Goal: Transaction & Acquisition: Purchase product/service

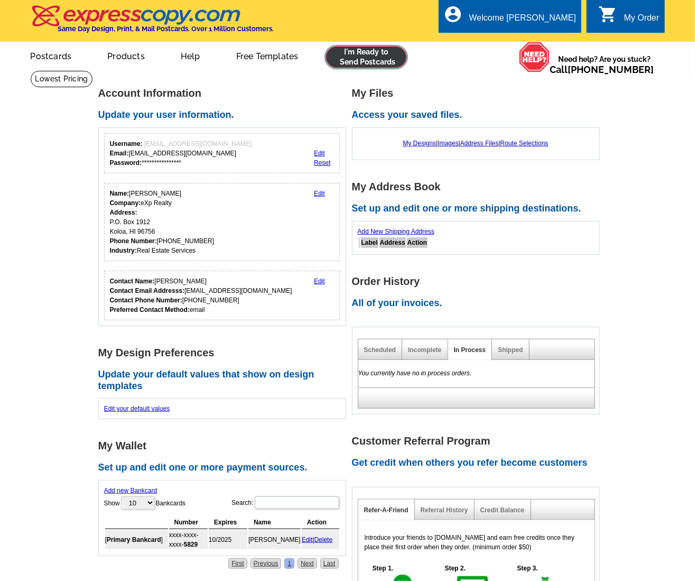
click at [366, 58] on link at bounding box center [366, 57] width 81 height 21
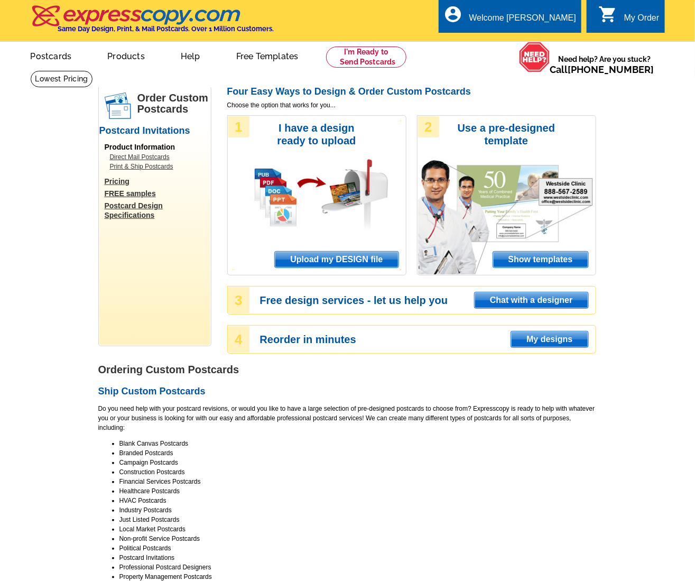
click at [349, 262] on span "Upload my DESIGN file" at bounding box center [336, 260] width 123 height 16
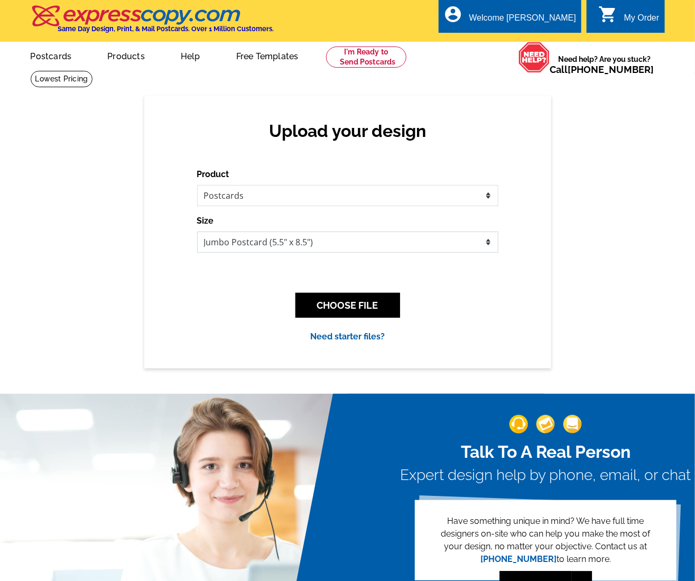
click at [302, 243] on select "Jumbo Postcard (5.5" x 8.5") Regular Postcard (4.25" x 5.6") Panoramic Postcard…" at bounding box center [347, 241] width 301 height 21
select select "1"
click at [197, 231] on select "Jumbo Postcard (5.5" x 8.5") Regular Postcard (4.25" x 5.6") Panoramic Postcard…" at bounding box center [347, 241] width 301 height 21
click at [337, 305] on button "CHOOSE FILE" at bounding box center [347, 305] width 105 height 25
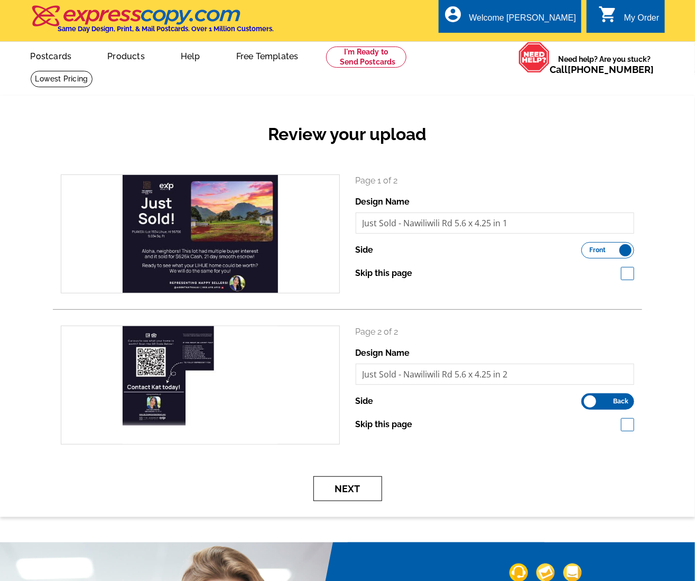
click at [370, 479] on button "Next" at bounding box center [347, 488] width 69 height 25
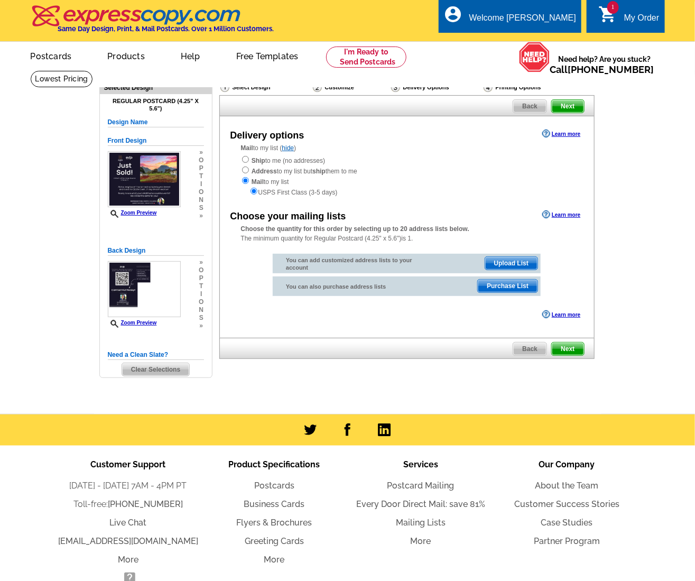
click at [506, 266] on span "Upload List" at bounding box center [511, 263] width 52 height 13
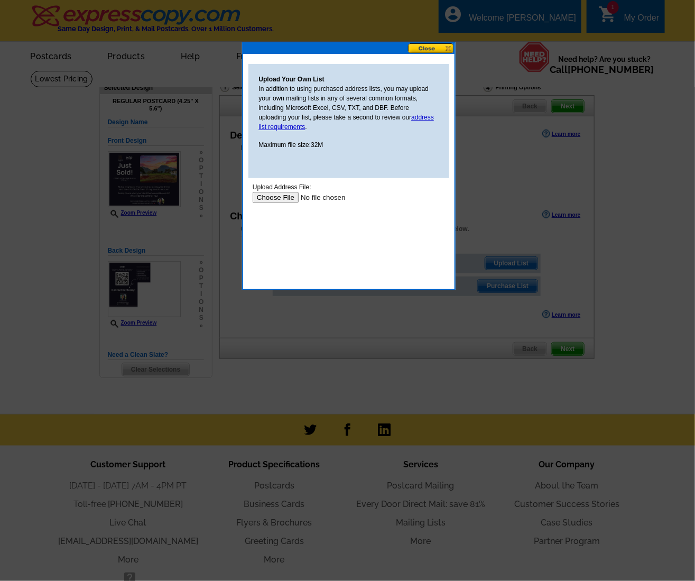
click at [277, 193] on input "file" at bounding box center [319, 196] width 134 height 11
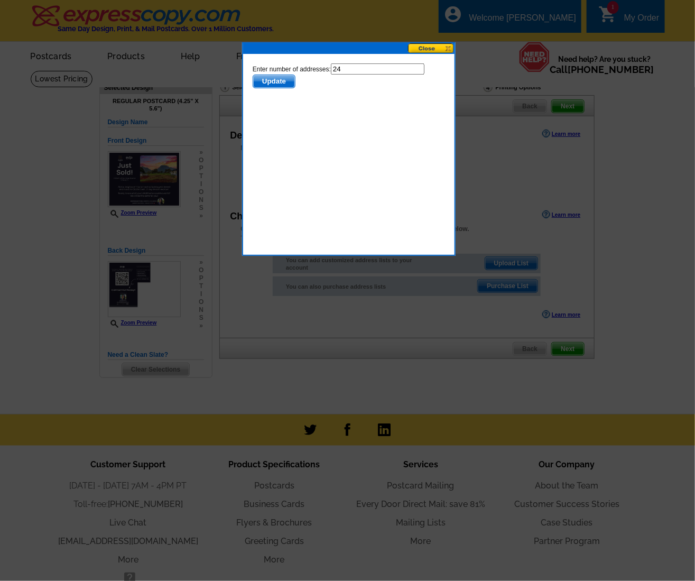
click at [277, 81] on span "Update" at bounding box center [274, 81] width 42 height 13
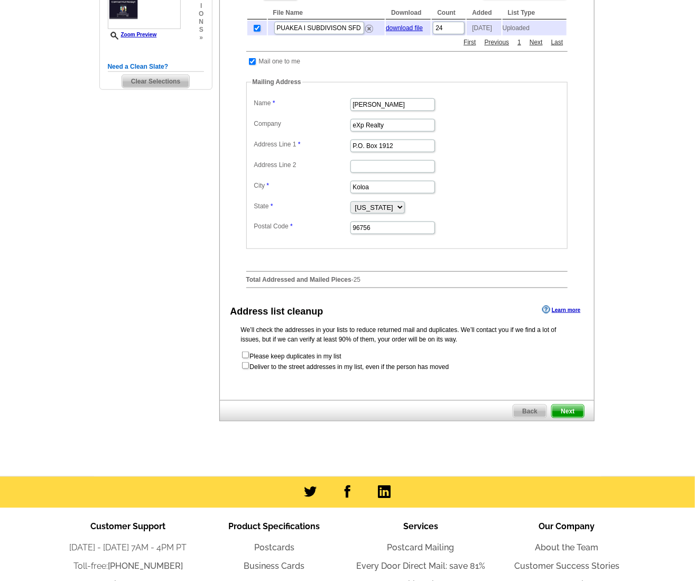
scroll to position [192, 0]
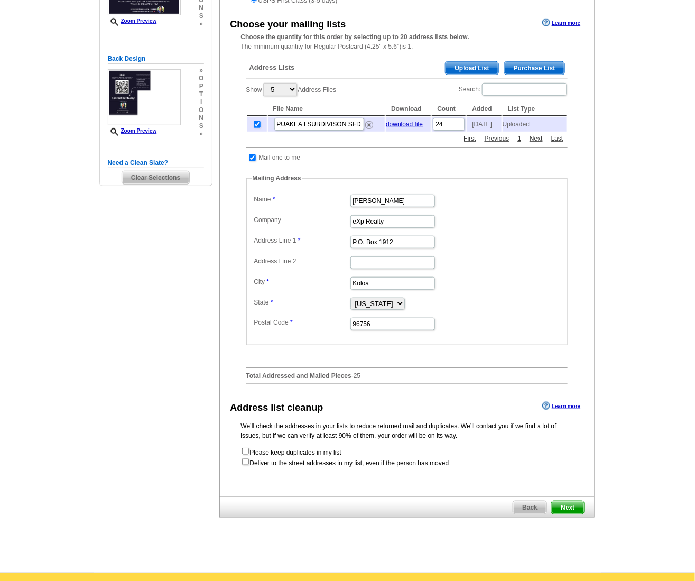
click at [565, 511] on span "Next" at bounding box center [568, 507] width 32 height 13
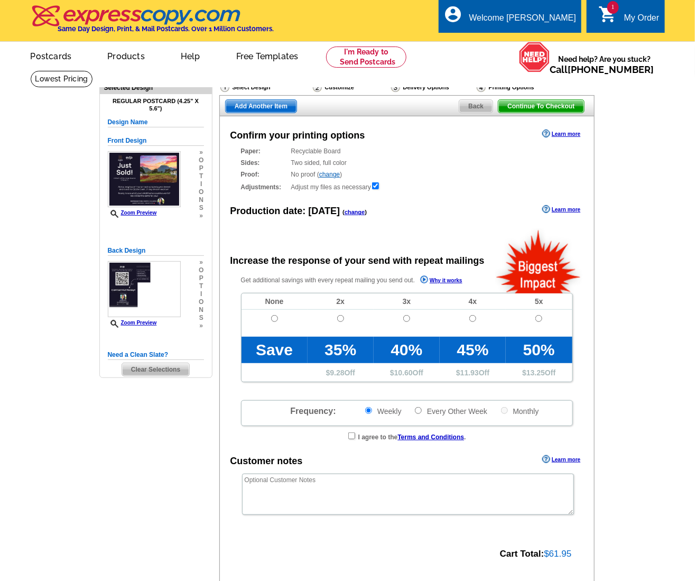
radio input "false"
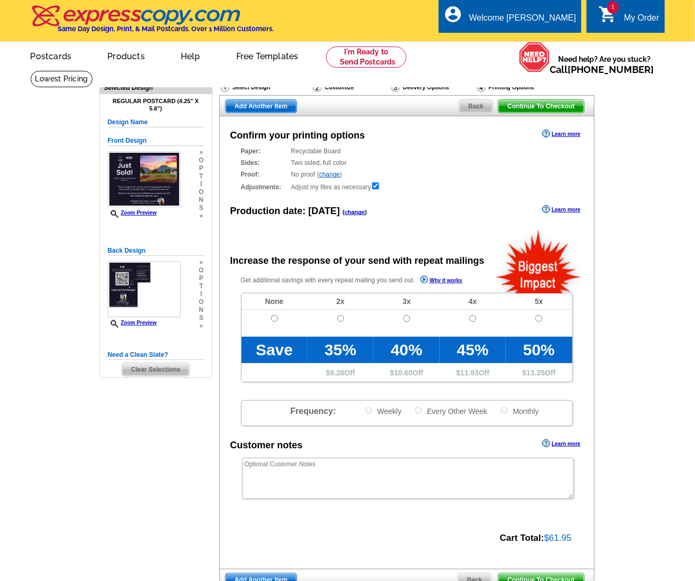
click at [327, 174] on link "change" at bounding box center [329, 174] width 21 height 7
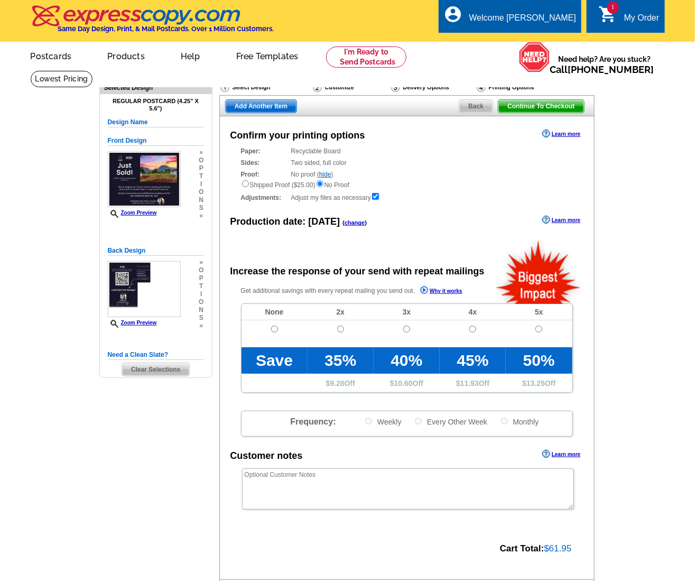
click at [328, 173] on link "hide" at bounding box center [325, 174] width 12 height 7
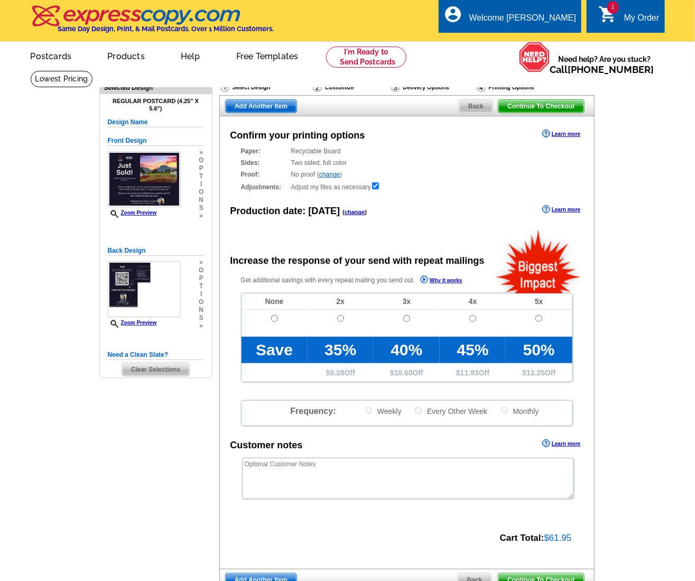
drag, startPoint x: 11, startPoint y: 151, endPoint x: 17, endPoint y: 148, distance: 6.9
click at [11, 151] on main "Need Help? call [PHONE_NUMBER], chat with support, or have our designers make s…" at bounding box center [347, 357] width 695 height 574
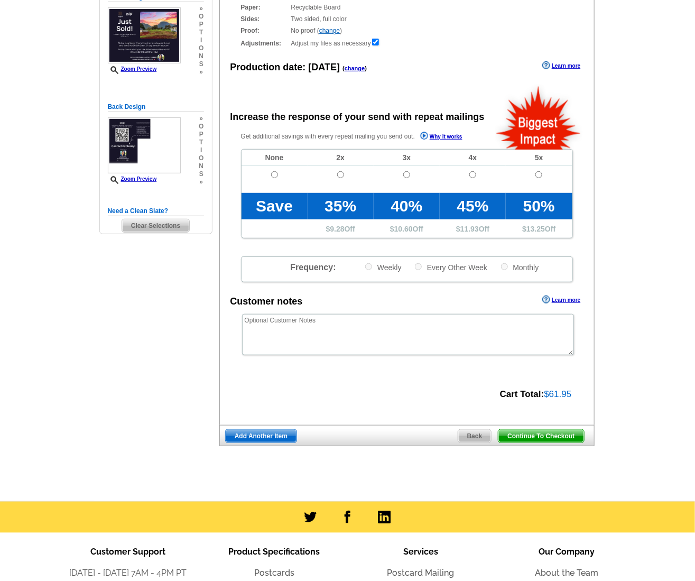
scroll to position [290, 0]
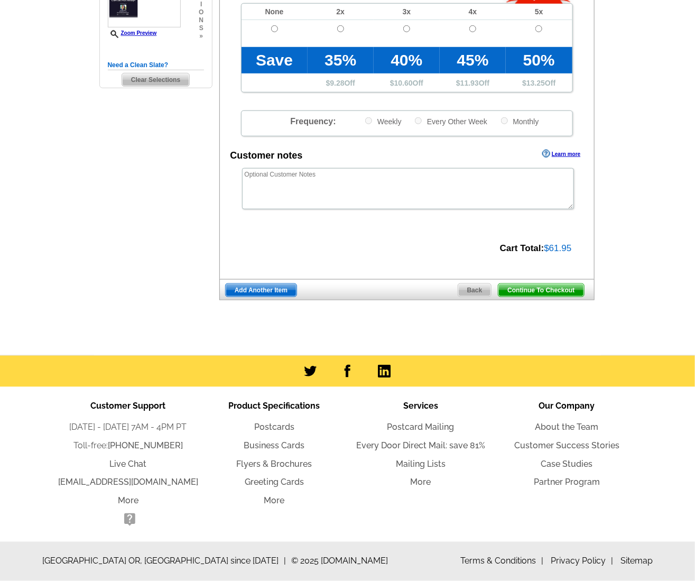
click at [547, 289] on span "Continue To Checkout" at bounding box center [540, 290] width 85 height 13
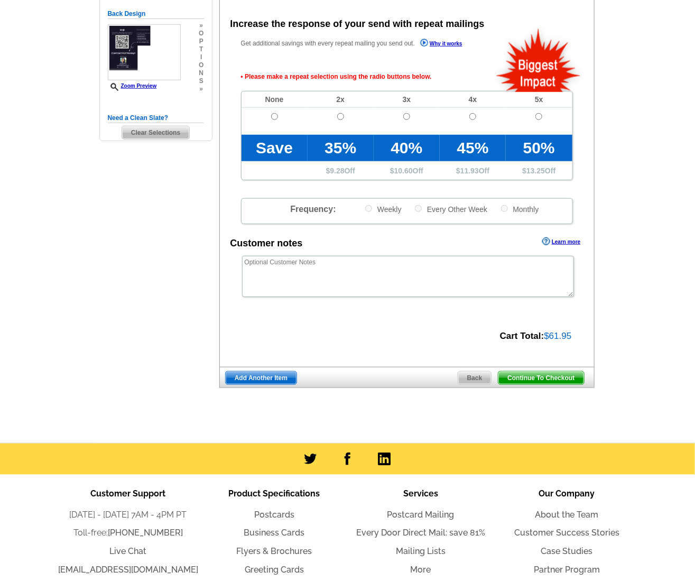
scroll to position [236, 0]
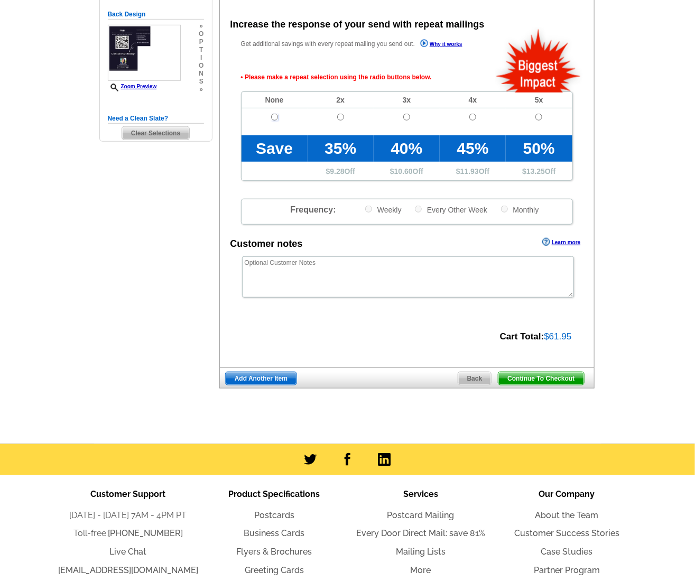
click at [275, 116] on input "radio" at bounding box center [274, 117] width 7 height 7
radio input "true"
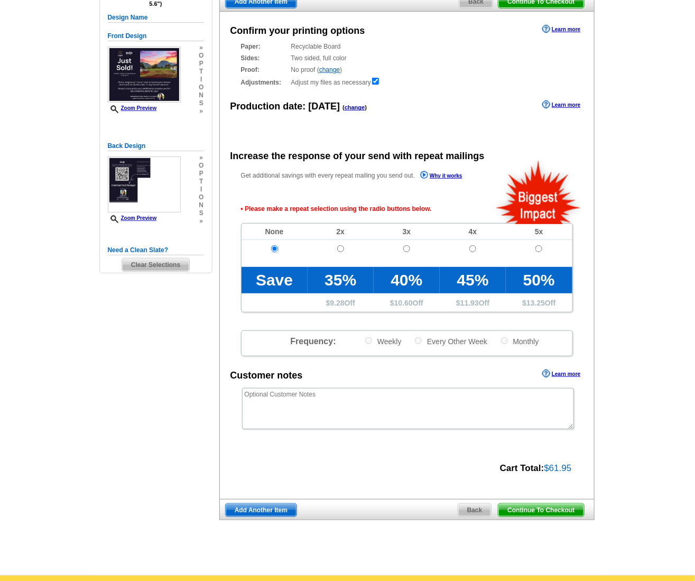
scroll to position [324, 0]
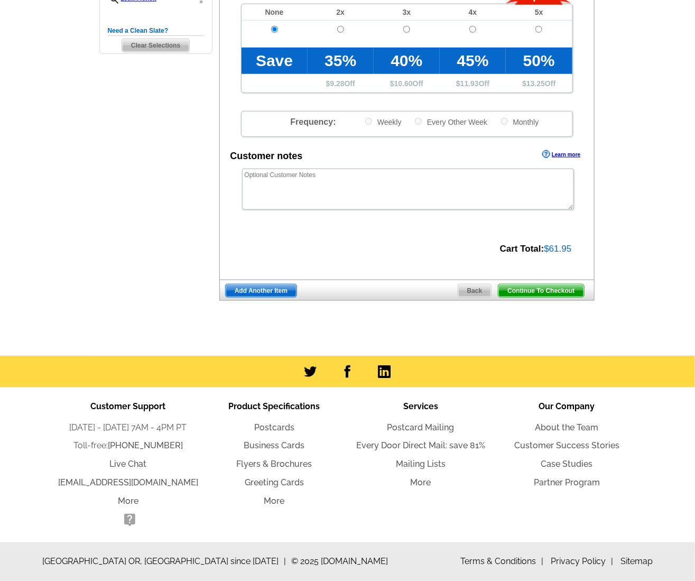
click at [542, 290] on span "Continue To Checkout" at bounding box center [540, 290] width 85 height 13
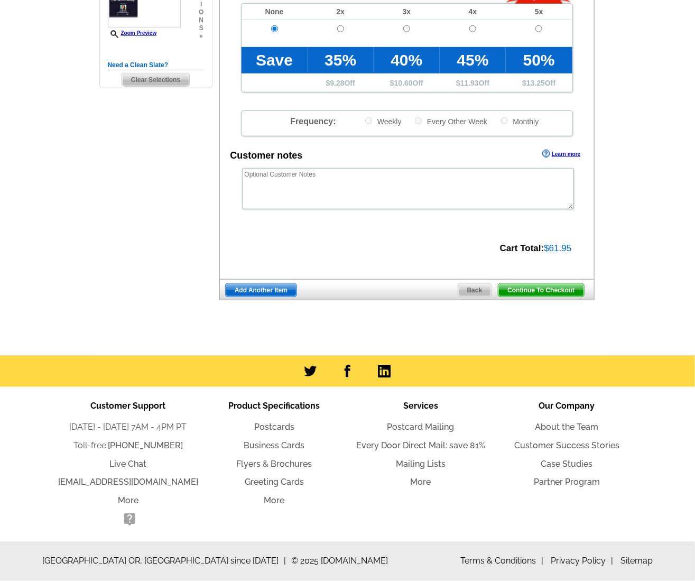
scroll to position [290, 0]
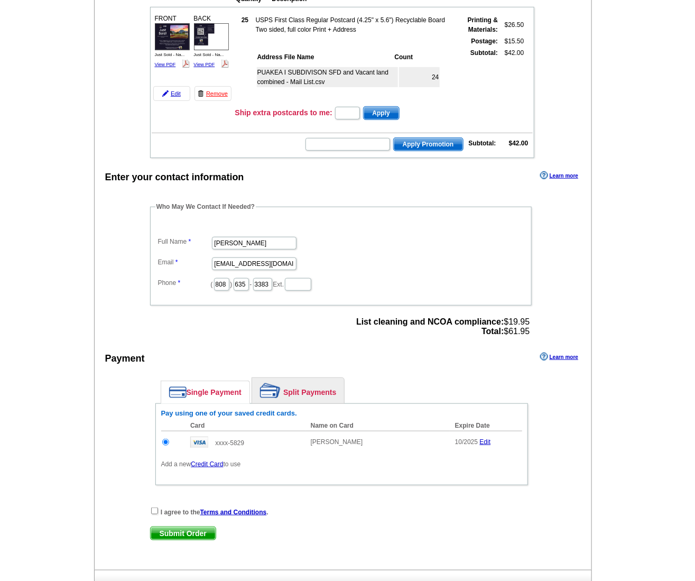
scroll to position [192, 0]
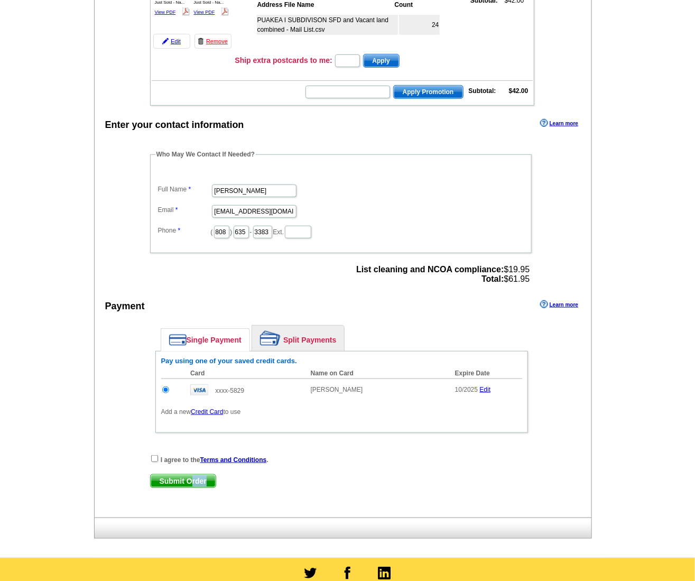
drag, startPoint x: 190, startPoint y: 480, endPoint x: 210, endPoint y: 470, distance: 22.5
click at [315, 480] on div "Submit Order Submit Order" at bounding box center [341, 481] width 383 height 14
click at [149, 456] on div "I agree to the Terms and Conditions . Submit Order Submit Order" at bounding box center [341, 475] width 425 height 43
click at [153, 455] on input "checkbox" at bounding box center [154, 458] width 7 height 7
checkbox input "true"
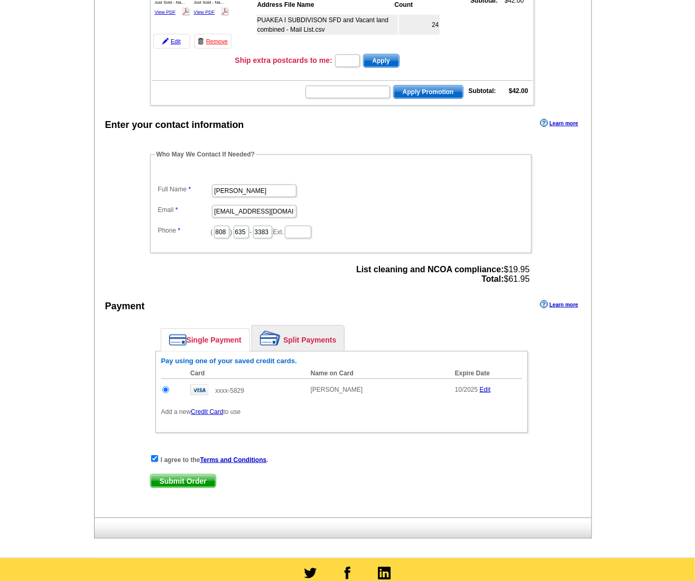
click at [199, 483] on span "Submit Order" at bounding box center [183, 481] width 65 height 13
